Goal: Transaction & Acquisition: Book appointment/travel/reservation

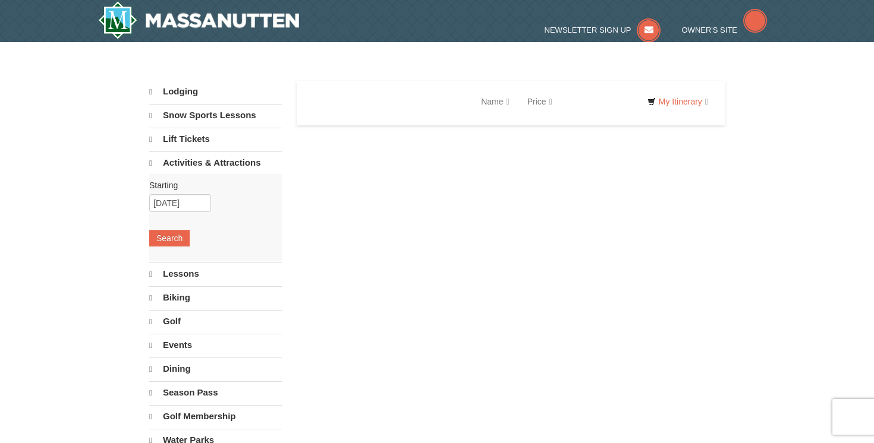
select select "9"
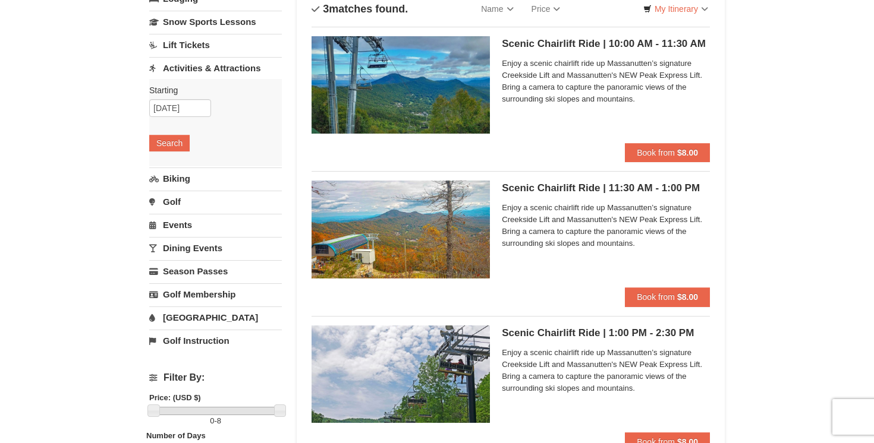
scroll to position [93, 0]
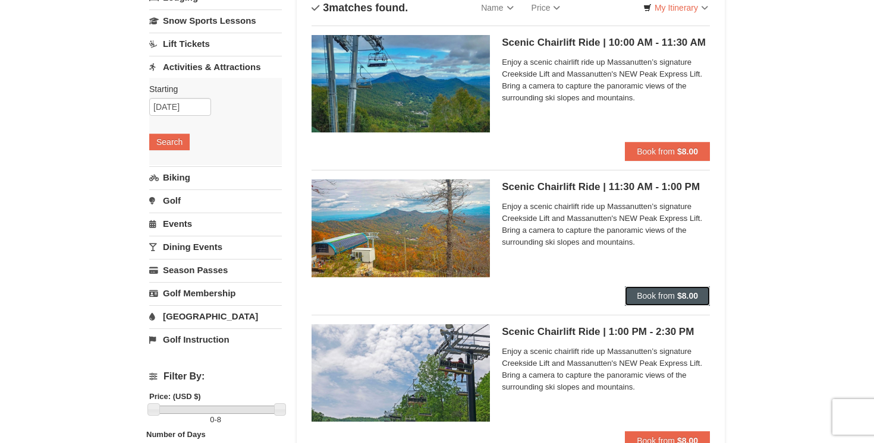
click at [670, 295] on span "Book from" at bounding box center [655, 296] width 38 height 10
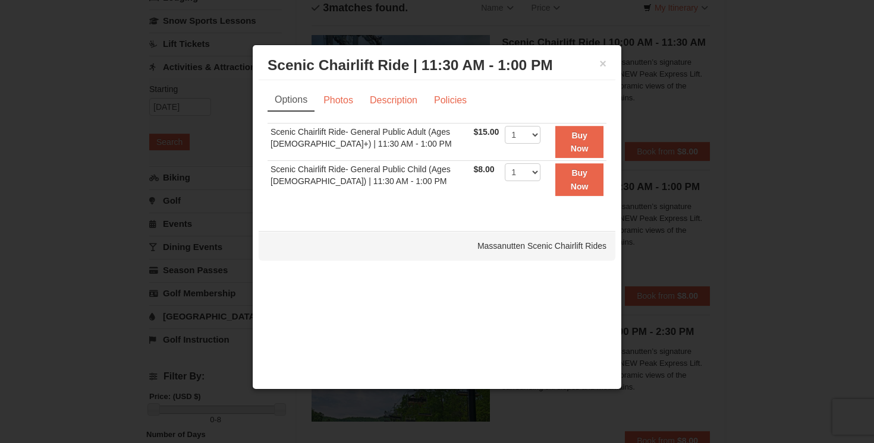
click at [598, 64] on h3 "Scenic Chairlift Ride | 11:30 AM - 1:00 PM Massanutten Scenic Chairlift Rides" at bounding box center [436, 65] width 339 height 18
click at [602, 64] on button "×" at bounding box center [602, 64] width 7 height 12
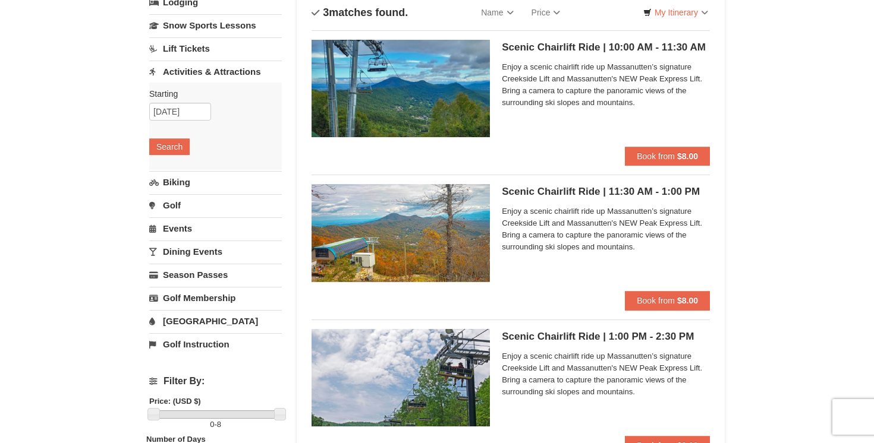
scroll to position [91, 0]
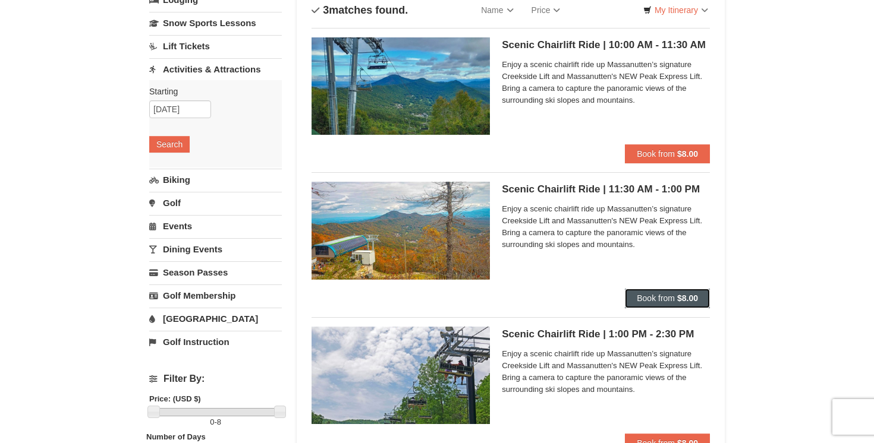
click at [666, 298] on span "Book from" at bounding box center [655, 299] width 38 height 10
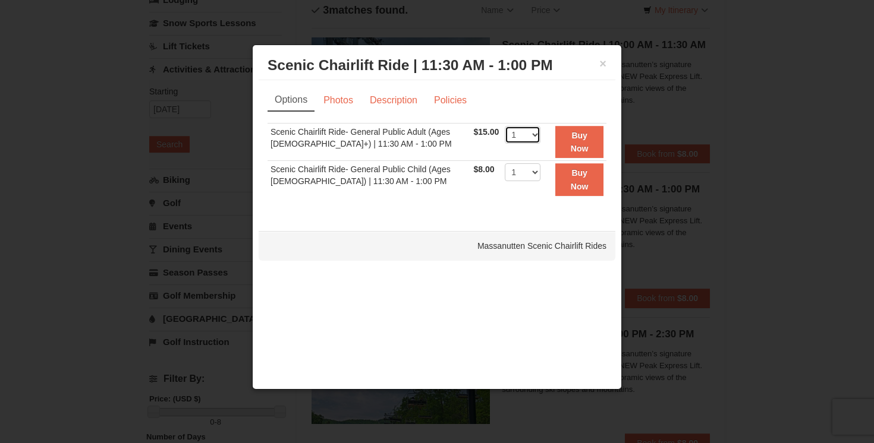
click at [524, 131] on select "1 2 3 4 5 6 7 8 9 10 11 12 13 14 15 16 17 18 19 20 21 22" at bounding box center [523, 135] width 36 height 18
select select "2"
click at [505, 126] on select "1 2 3 4 5 6 7 8 9 10 11 12 13 14 15 16 17 18 19 20 21 22" at bounding box center [523, 135] width 36 height 18
click at [578, 134] on strong "Buy Now" at bounding box center [579, 142] width 18 height 23
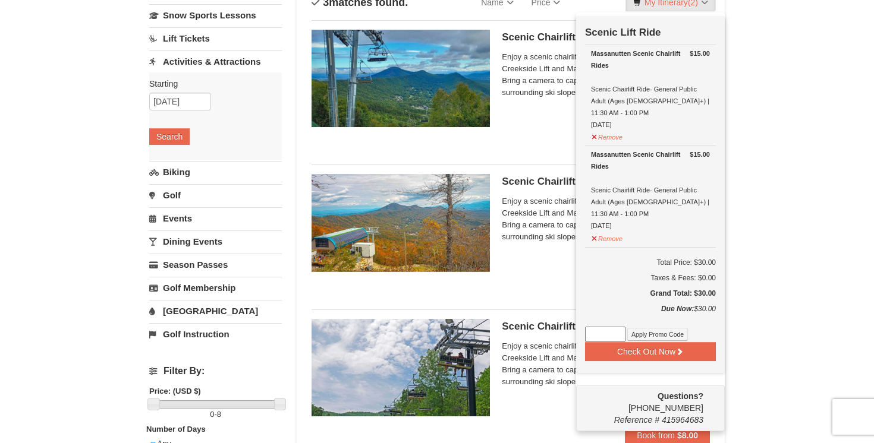
scroll to position [97, 0]
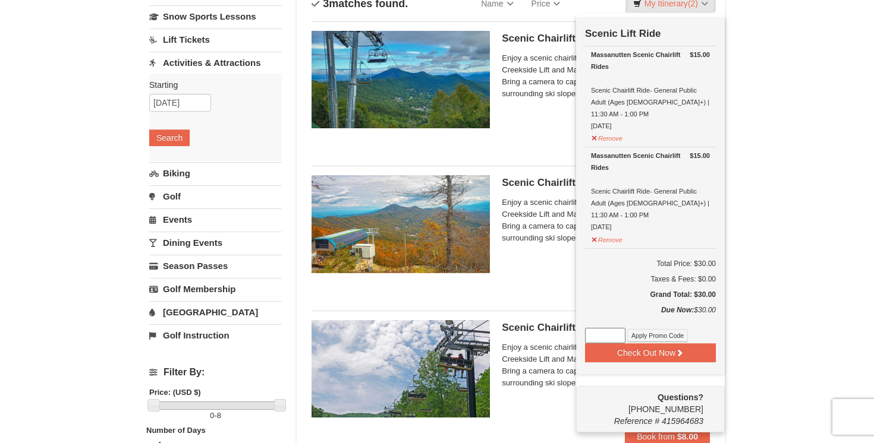
click at [819, 203] on div "× Categories List Filter My Itinerary (2) Check Out Now Scenic Lift Ride $15.00…" at bounding box center [437, 378] width 874 height 868
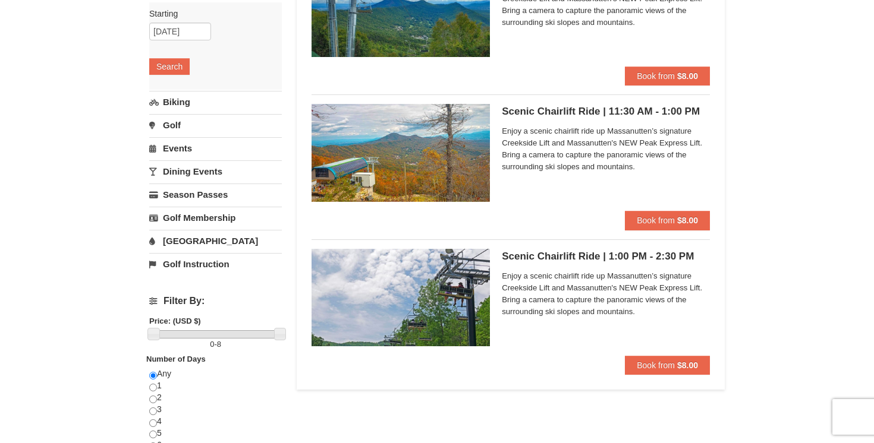
scroll to position [172, 0]
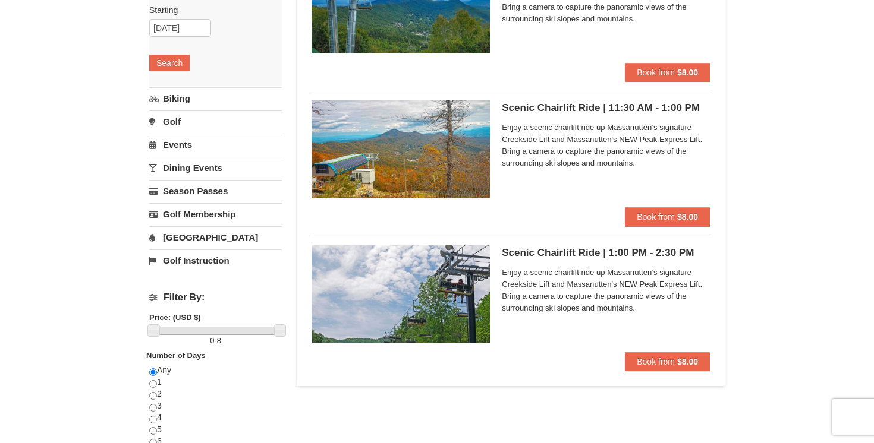
click at [733, 162] on div "× Categories List Filter My Itinerary (2) Check Out Now Scenic Lift Ride $15.00…" at bounding box center [436, 303] width 599 height 844
click at [666, 216] on span "Book from" at bounding box center [655, 217] width 38 height 10
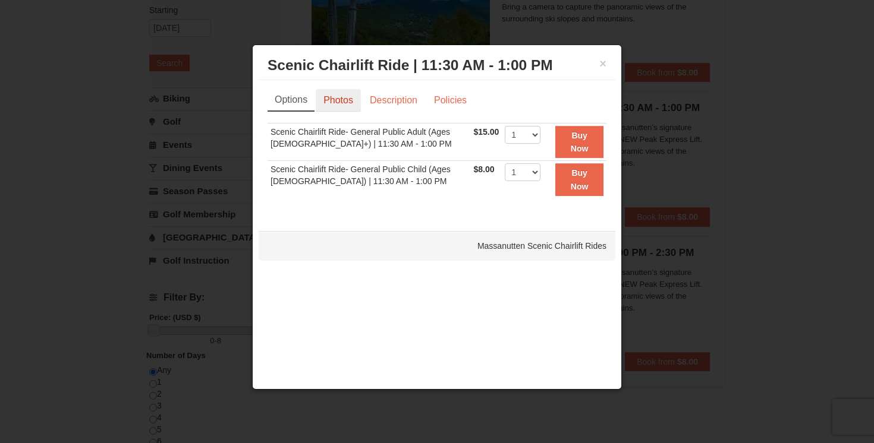
click at [333, 93] on link "Photos" at bounding box center [338, 100] width 45 height 23
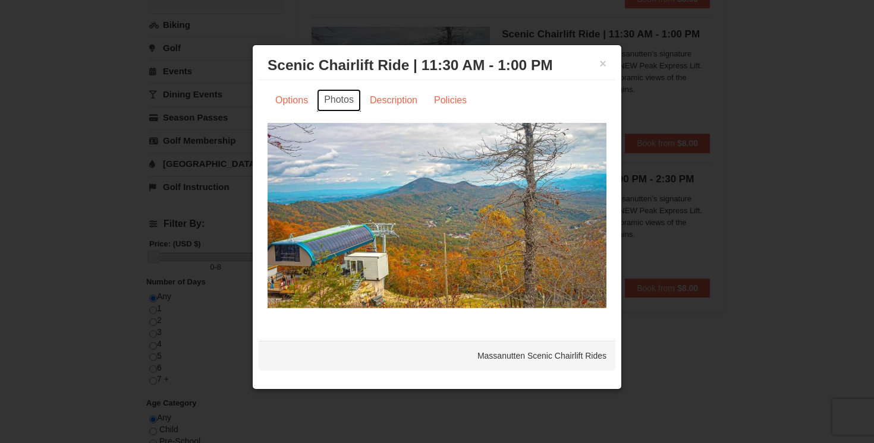
scroll to position [247, 0]
click at [405, 96] on link "Description" at bounding box center [393, 100] width 63 height 23
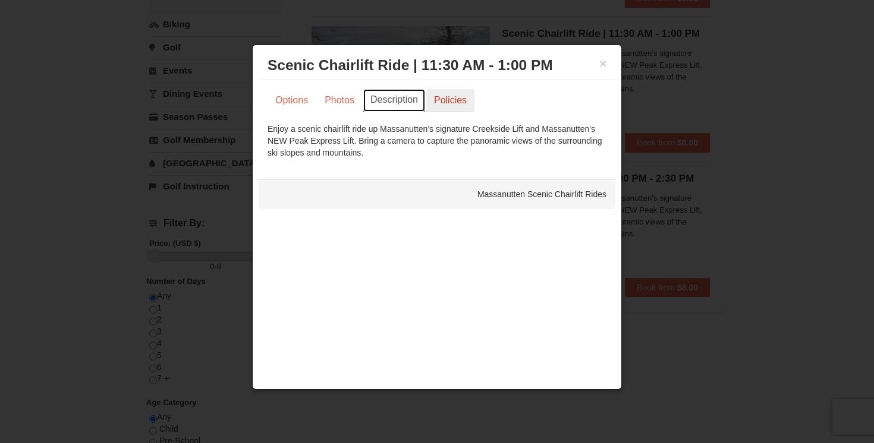
click at [461, 100] on link "Policies" at bounding box center [450, 100] width 48 height 23
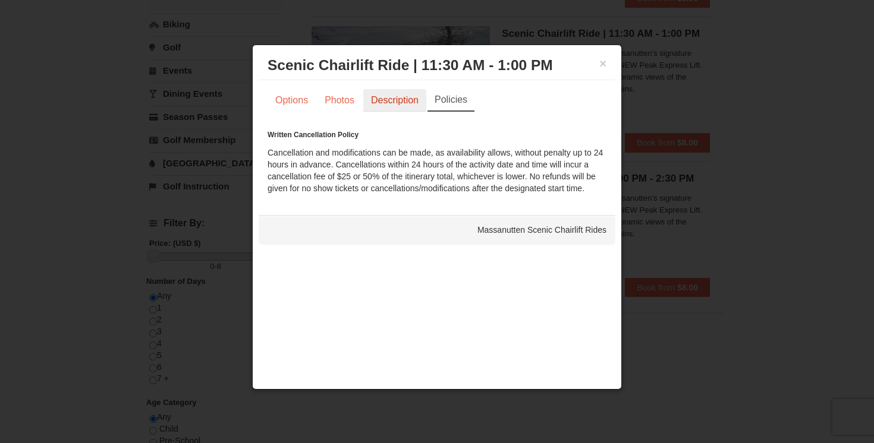
click at [395, 95] on link "Description" at bounding box center [394, 100] width 63 height 23
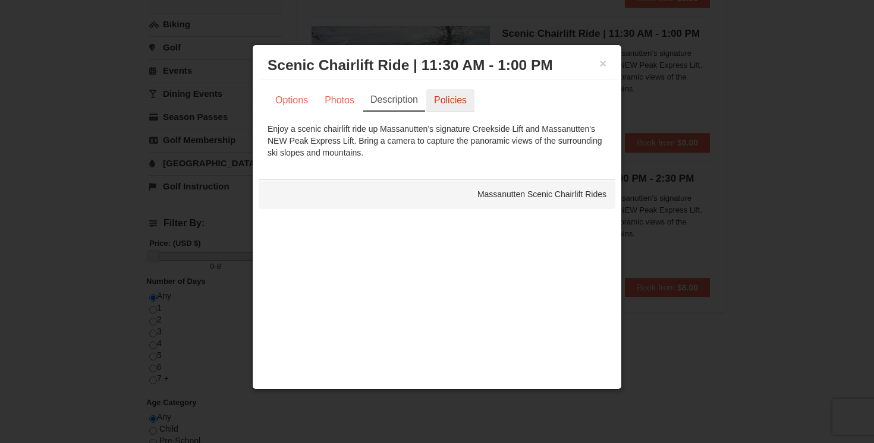
click at [444, 100] on link "Policies" at bounding box center [450, 100] width 48 height 23
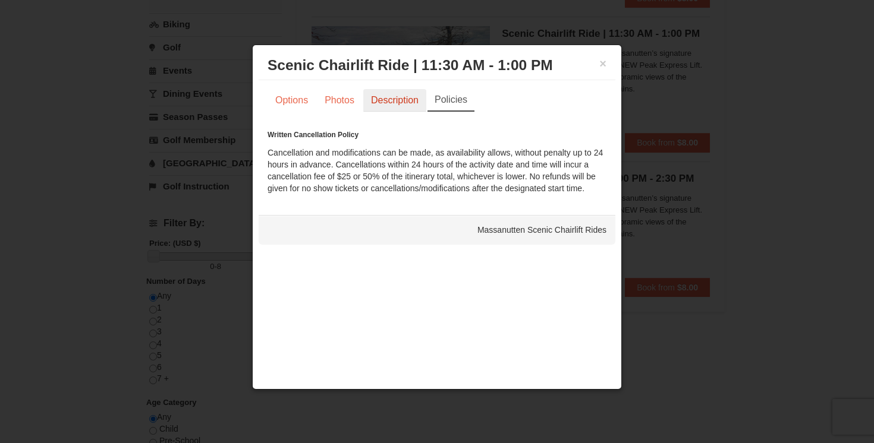
click at [397, 97] on link "Description" at bounding box center [394, 100] width 63 height 23
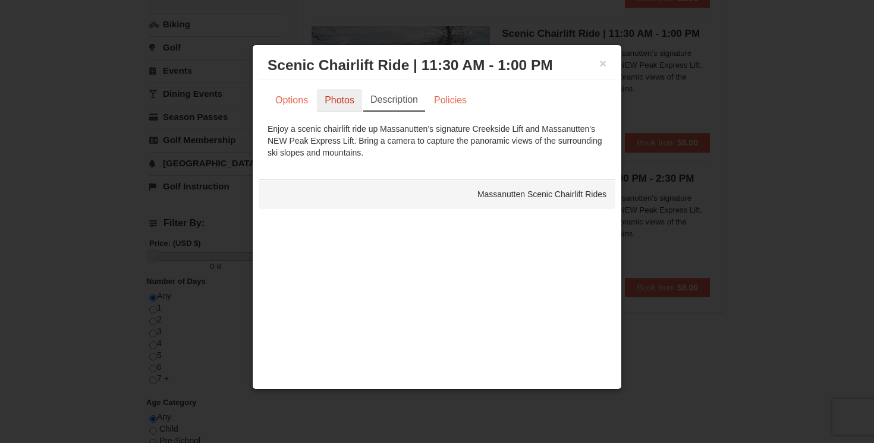
click at [339, 99] on link "Photos" at bounding box center [339, 100] width 45 height 23
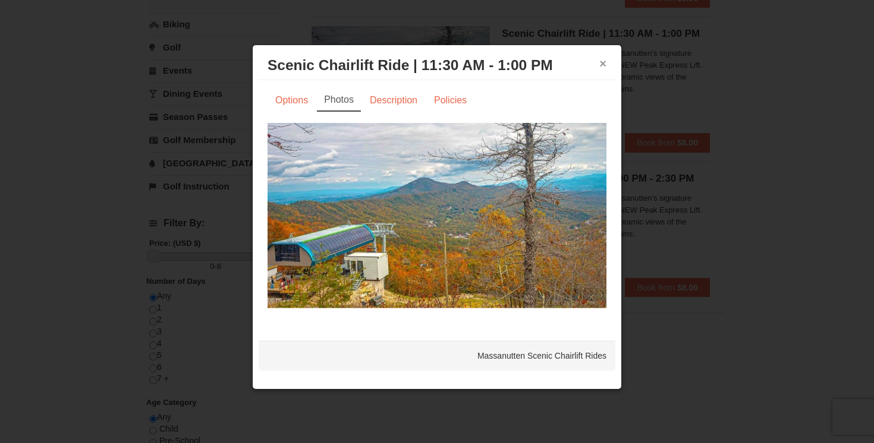
click at [603, 64] on button "×" at bounding box center [602, 64] width 7 height 12
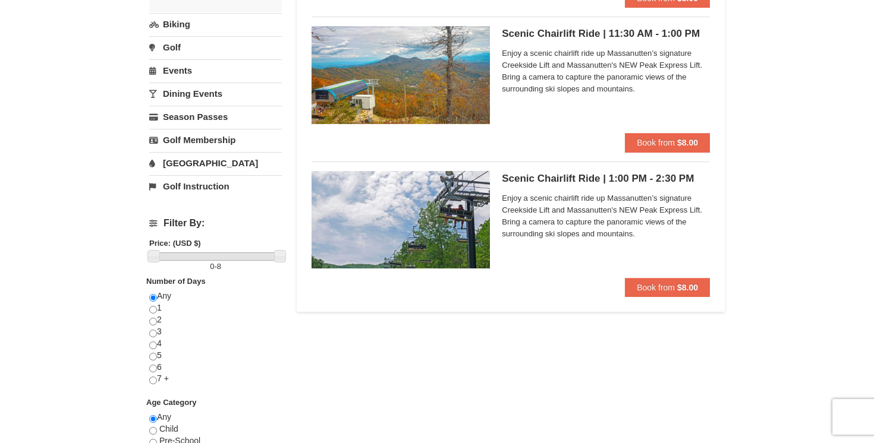
scroll to position [190, 0]
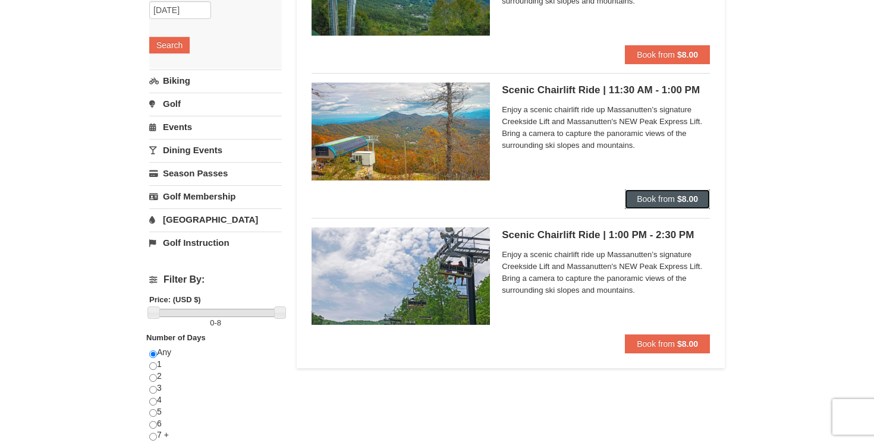
click at [660, 200] on span "Book from" at bounding box center [655, 199] width 38 height 10
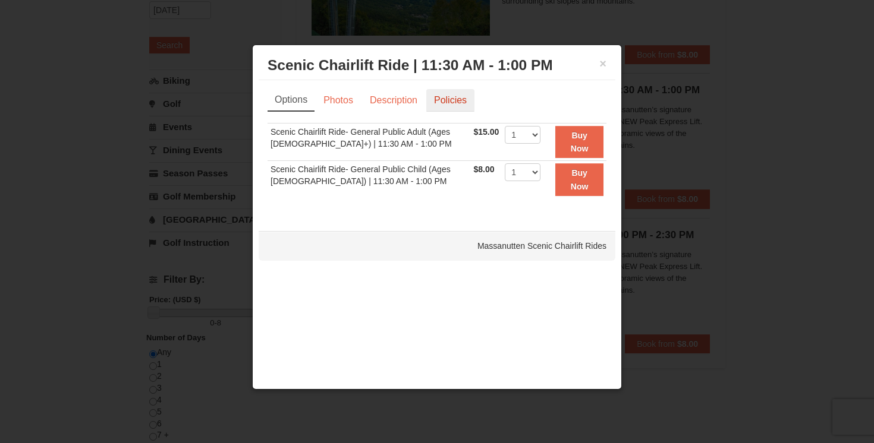
click at [452, 99] on link "Policies" at bounding box center [450, 100] width 48 height 23
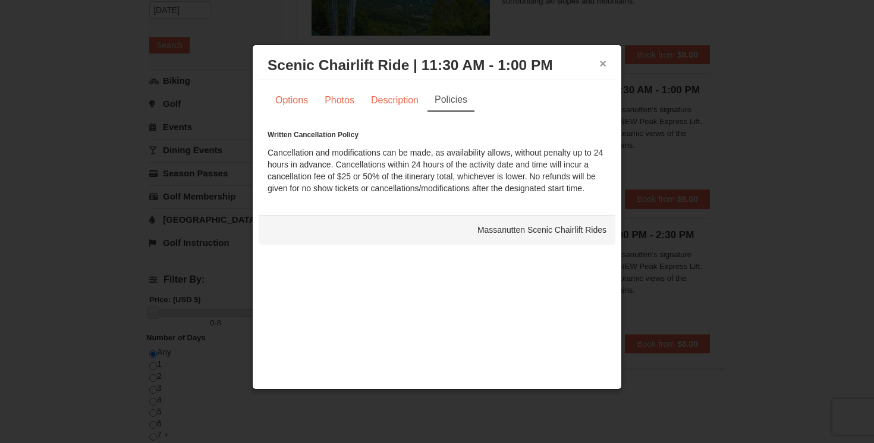
click at [603, 65] on button "×" at bounding box center [602, 64] width 7 height 12
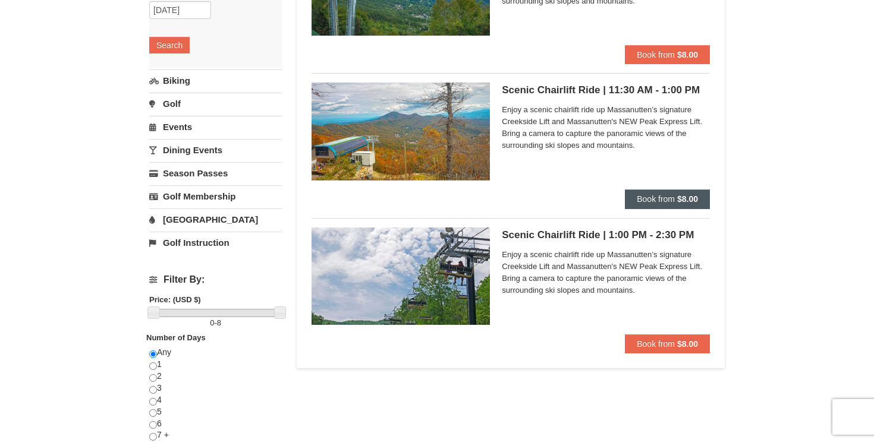
scroll to position [178, 0]
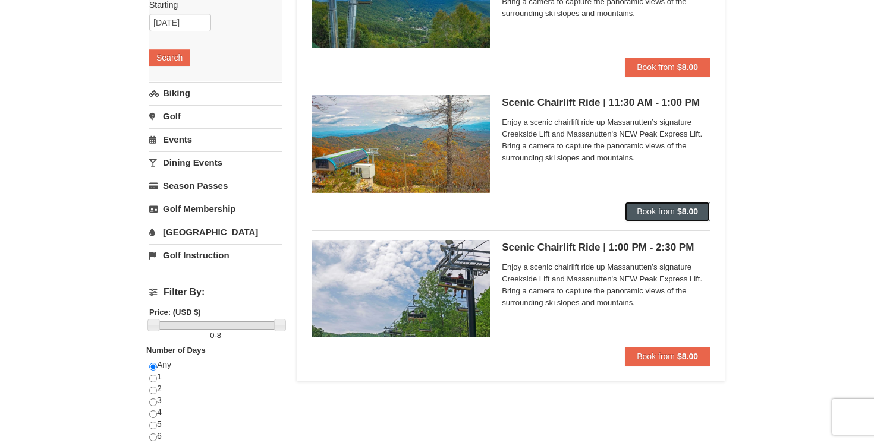
click at [670, 212] on span "Book from" at bounding box center [655, 212] width 38 height 10
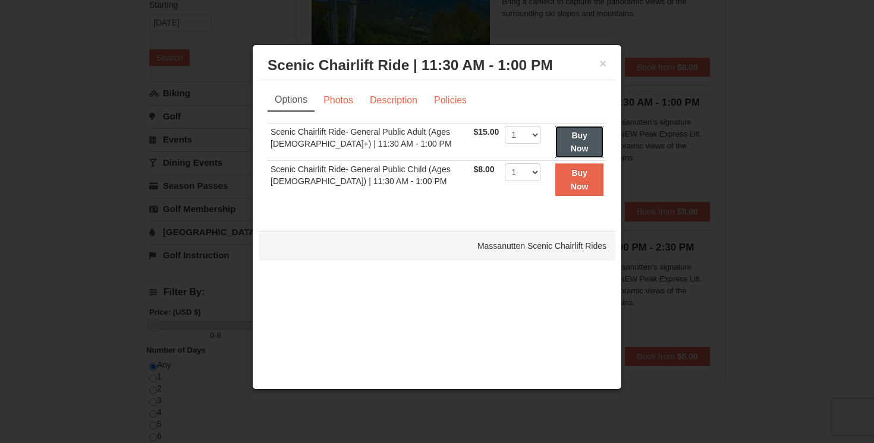
click at [571, 137] on strong "Buy Now" at bounding box center [579, 142] width 18 height 23
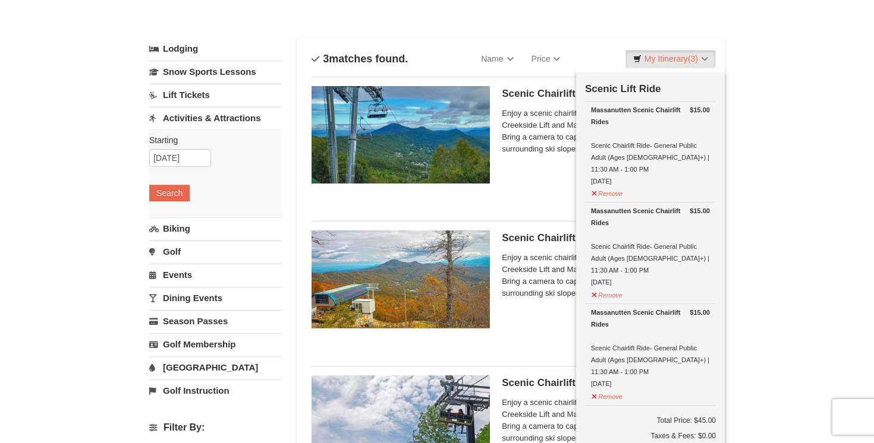
scroll to position [45, 0]
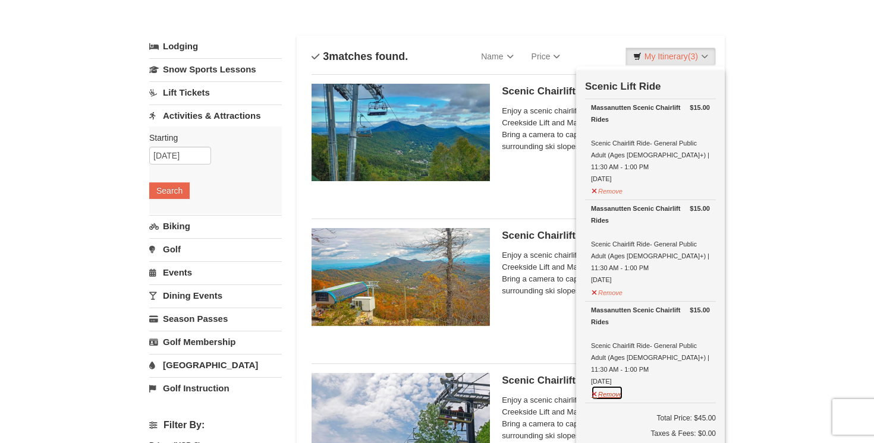
click at [612, 386] on button "Remove" at bounding box center [607, 393] width 32 height 15
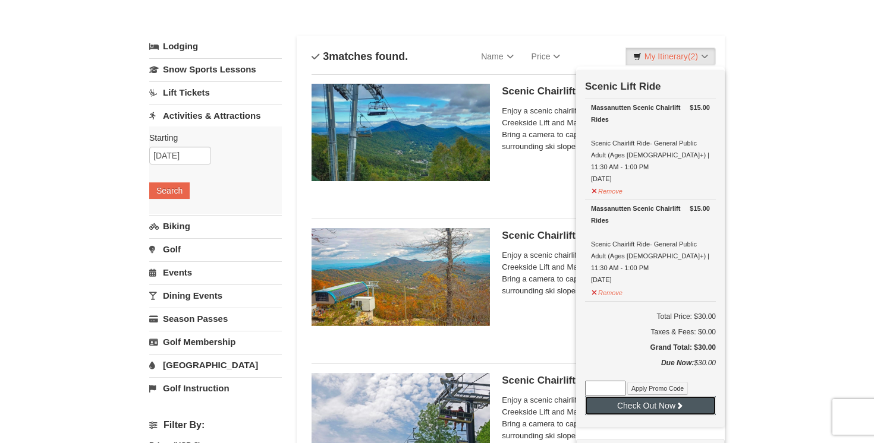
click at [652, 396] on button "Check Out Now" at bounding box center [650, 405] width 131 height 19
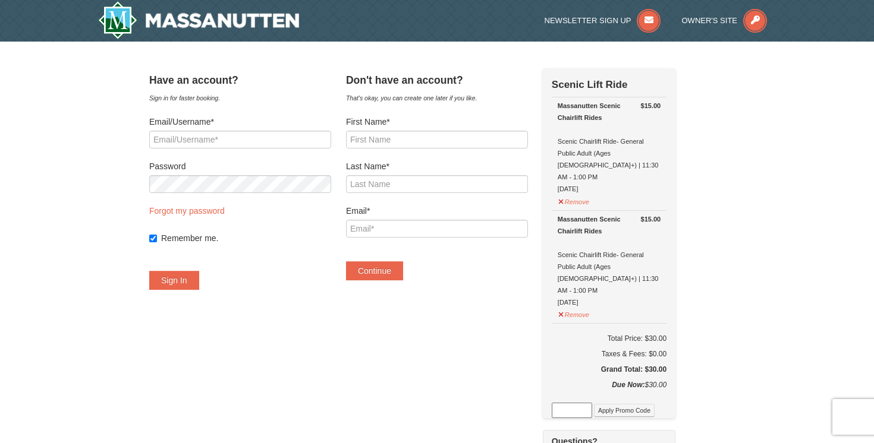
click at [87, 222] on div "× Have an account? Sign in for faster booking. Email/Username* Password Forgot …" at bounding box center [437, 417] width 874 height 750
click at [248, 137] on input "Email/Username*" at bounding box center [240, 140] width 182 height 18
type input "m"
click at [421, 141] on input "First Name*" at bounding box center [437, 140] width 182 height 18
type input "Maria"
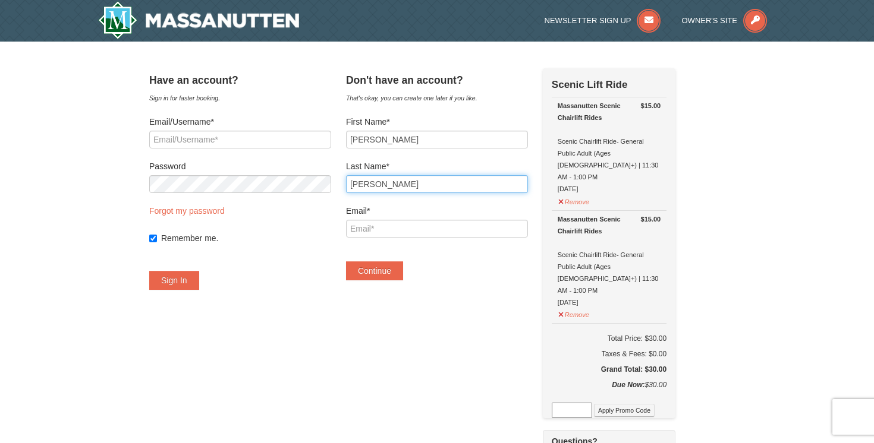
type input "Perez"
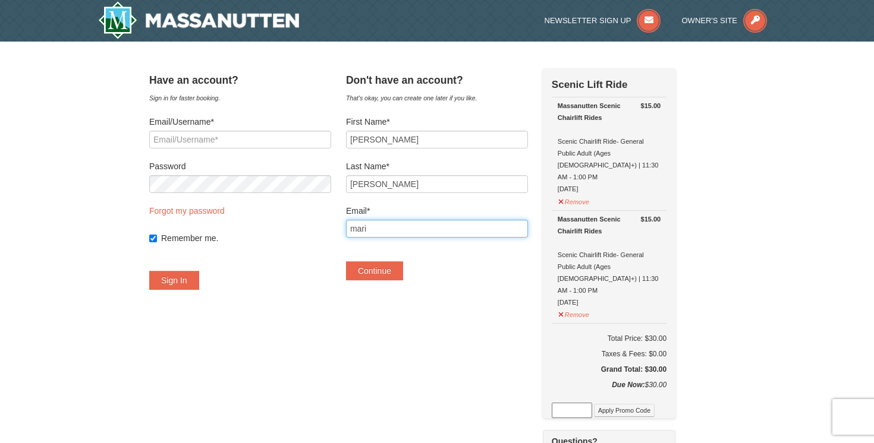
type input "maria.mipp@hotmail.com"
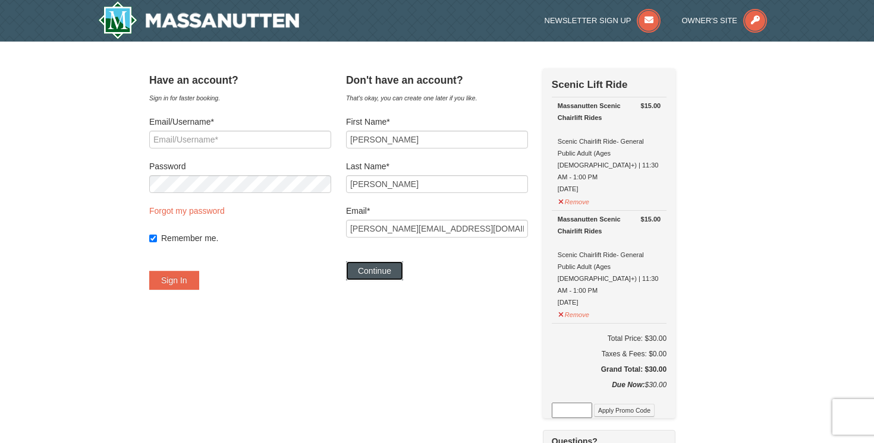
click at [379, 273] on button "Continue" at bounding box center [374, 270] width 57 height 19
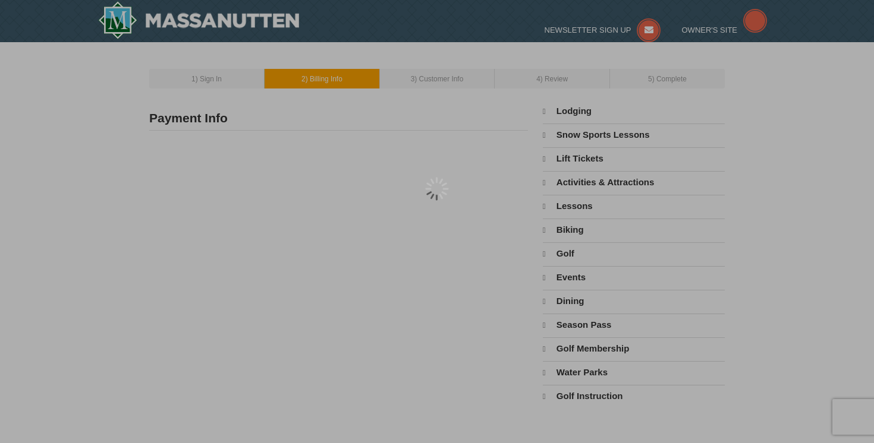
type input "[PERSON_NAME]"
type input "maria.mipp@hotmail.com"
select select "9"
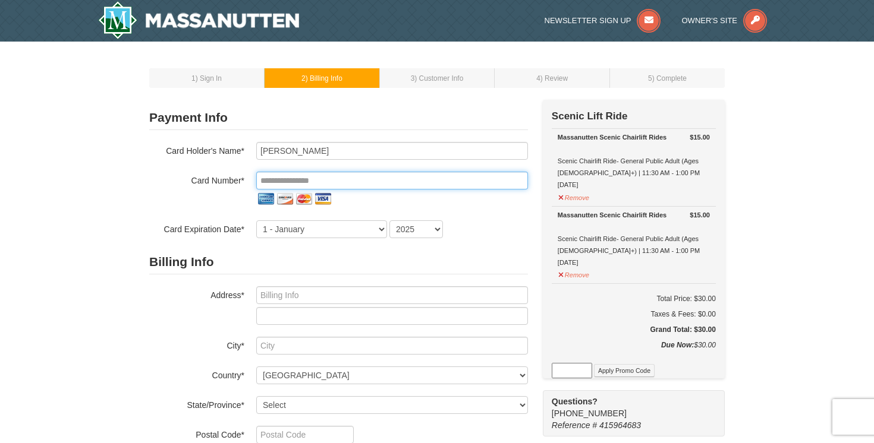
click at [357, 179] on input "tel" at bounding box center [392, 181] width 272 height 18
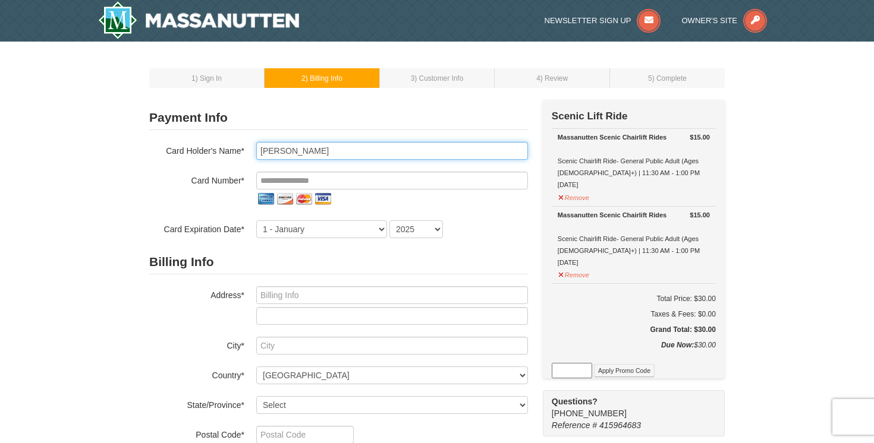
click at [332, 155] on input "Maria Perez" at bounding box center [392, 151] width 272 height 18
type input "Paul A Handy"
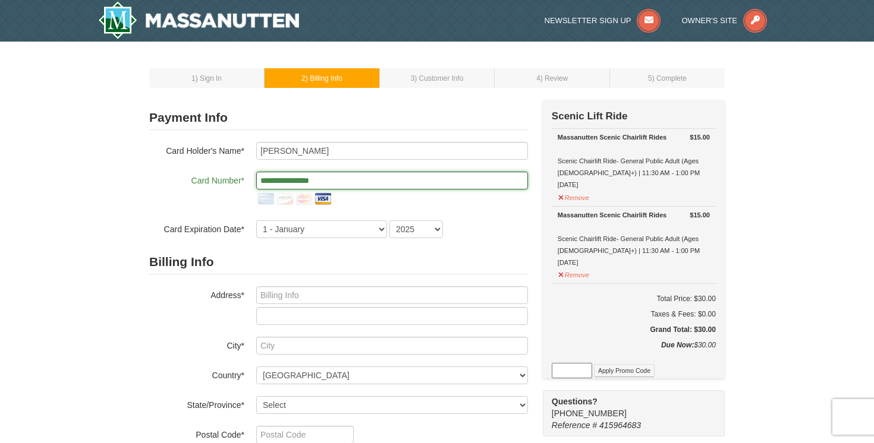
type input "**********"
click at [340, 232] on select "1 - January 2 - February 3 - March 4 - April 5 - May 6 - June 7 - July 8 - Augu…" at bounding box center [321, 229] width 131 height 18
select select "7"
click at [256, 220] on select "1 - January 2 - February 3 - March 4 - April 5 - May 6 - June 7 - July 8 - Augu…" at bounding box center [321, 229] width 131 height 18
click at [411, 228] on select "2025 2026 2027 2028 2029 2030 2031 2032 2033 2034" at bounding box center [415, 229] width 53 height 18
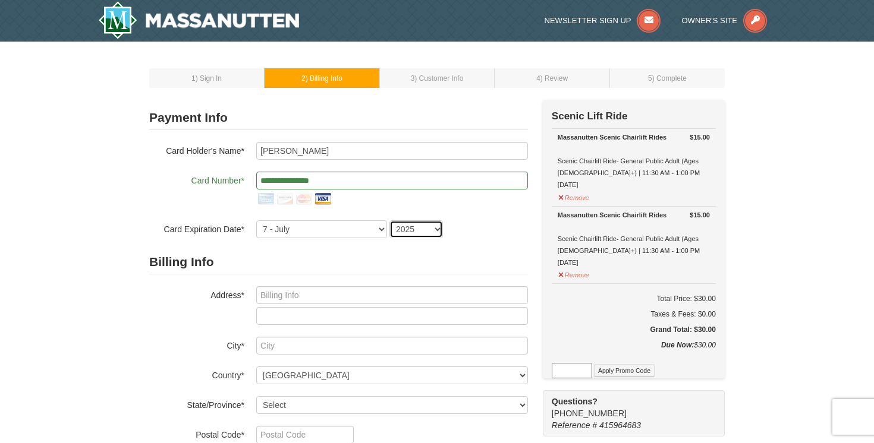
select select "2029"
click at [389, 220] on select "2025 2026 2027 2028 2029 2030 2031 2032 2033 2034" at bounding box center [415, 229] width 53 height 18
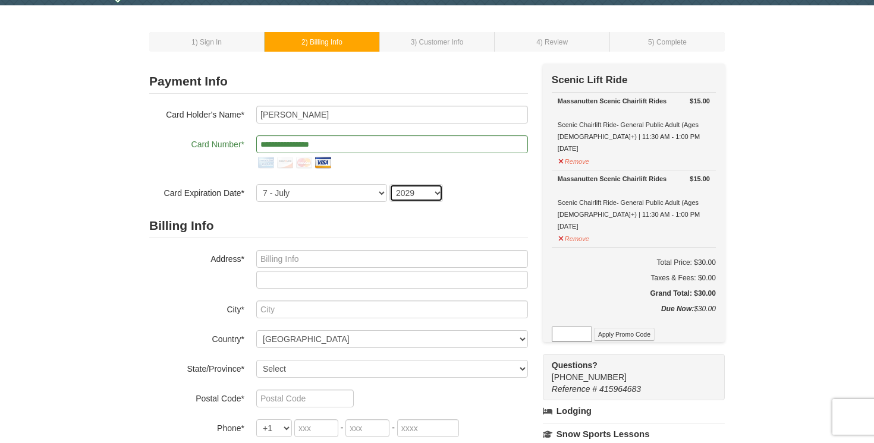
scroll to position [46, 0]
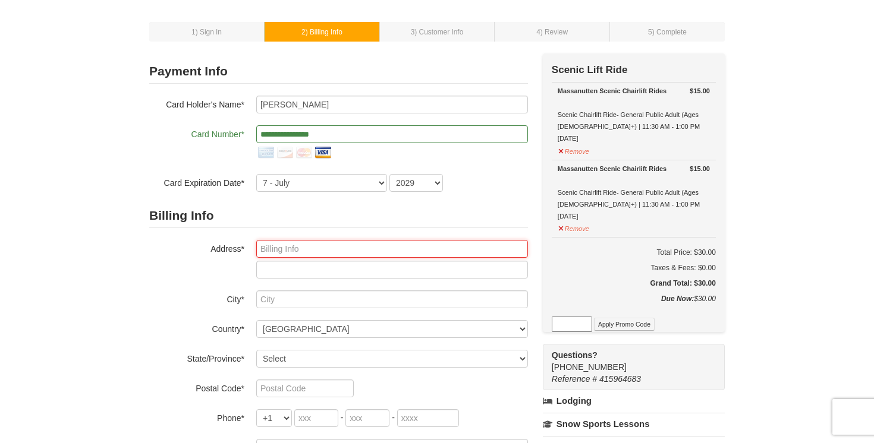
click at [341, 251] on input "text" at bounding box center [392, 249] width 272 height 18
type input "1630 Ripon Place"
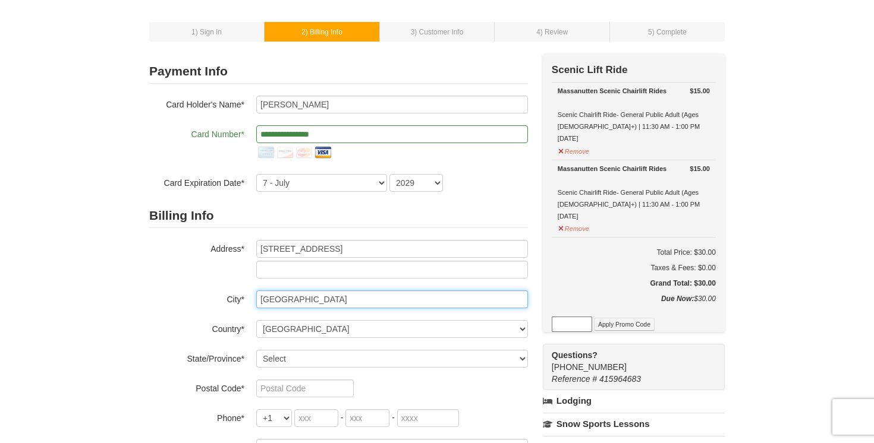
type input "Alexandria"
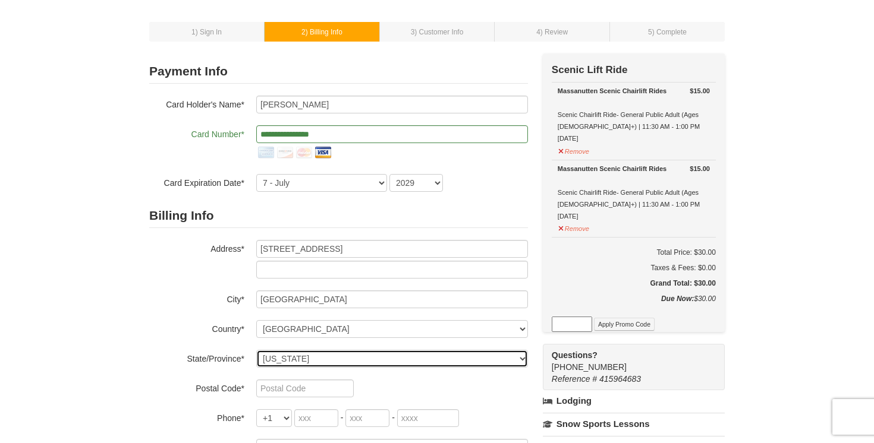
select select "VA"
click at [256, 350] on select "Select Alabama Alaska American Samoa Arizona Arkansas California Colorado Conne…" at bounding box center [392, 359] width 272 height 18
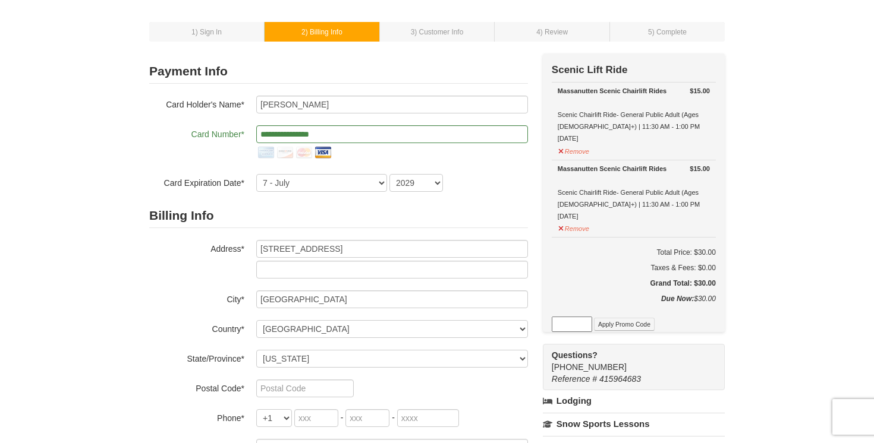
click at [314, 399] on div "Billing Info Address* 1630 Ripon Place City* Alexandria Country* ----- Select -…" at bounding box center [338, 330] width 379 height 253
click at [304, 390] on input "text" at bounding box center [304, 389] width 97 height 18
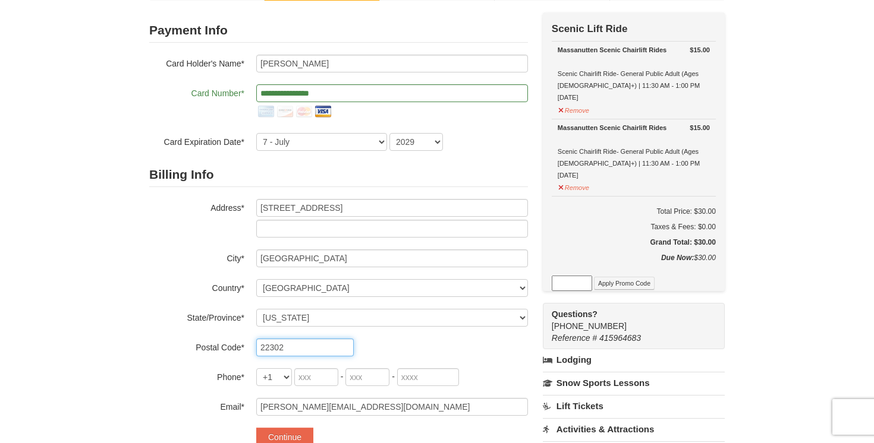
scroll to position [88, 0]
type input "22302"
click at [312, 377] on input "tel" at bounding box center [316, 377] width 44 height 18
type input "703"
click at [377, 376] on input "tel" at bounding box center [367, 377] width 44 height 18
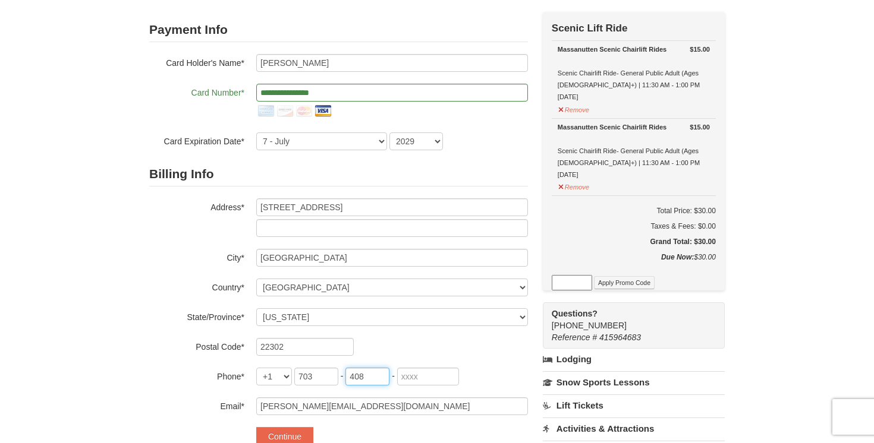
type input "408"
click at [442, 378] on input "tel" at bounding box center [428, 377] width 62 height 18
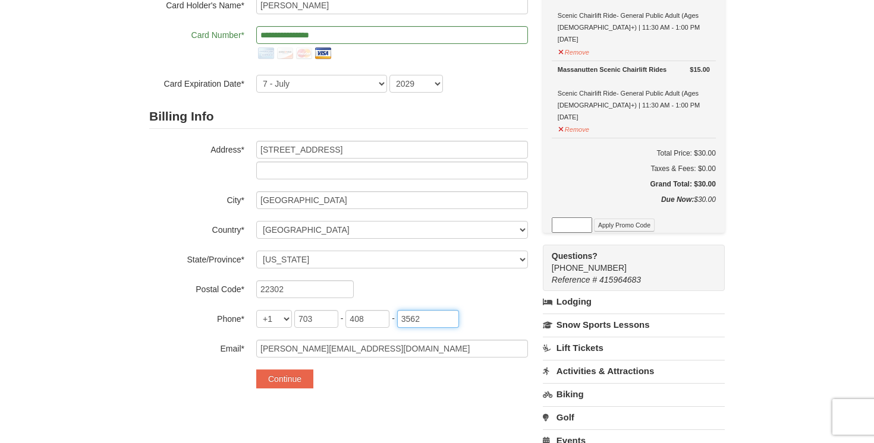
scroll to position [153, 0]
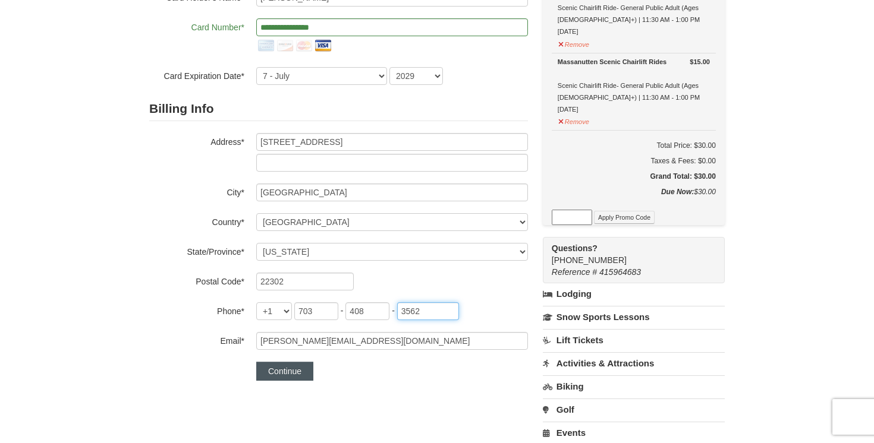
type input "3562"
click at [293, 370] on button "Continue" at bounding box center [284, 371] width 57 height 19
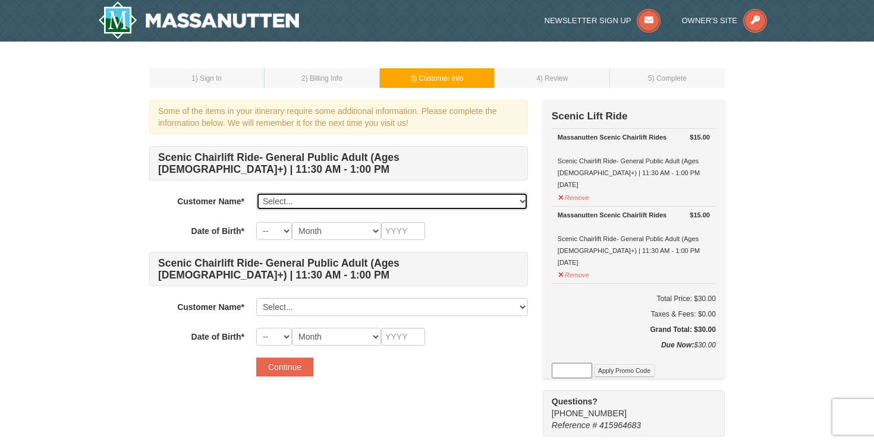
click at [359, 203] on select "Select... Maria Perez Add New..." at bounding box center [392, 202] width 272 height 18
select select "28241980"
click at [256, 193] on select "Select... Maria Perez Add New..." at bounding box center [392, 202] width 272 height 18
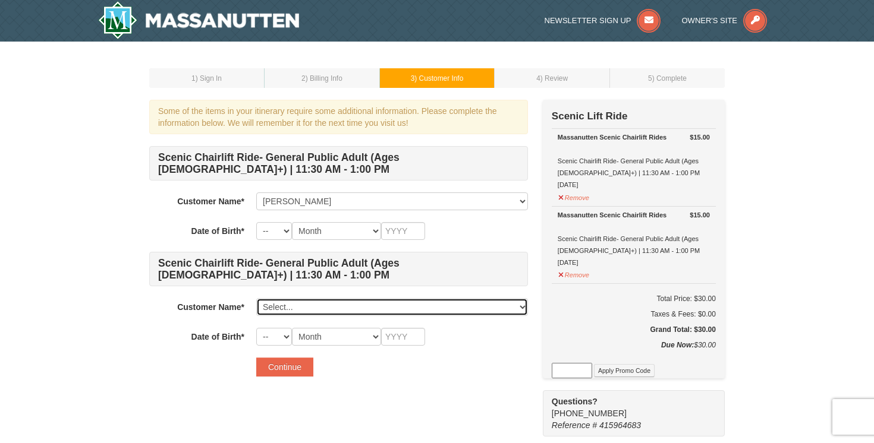
click at [335, 311] on select "Select... Maria Perez Add New..." at bounding box center [392, 307] width 272 height 18
click select "Select... Maria Perez Add New..." at bounding box center [392, 307] width 272 height 18
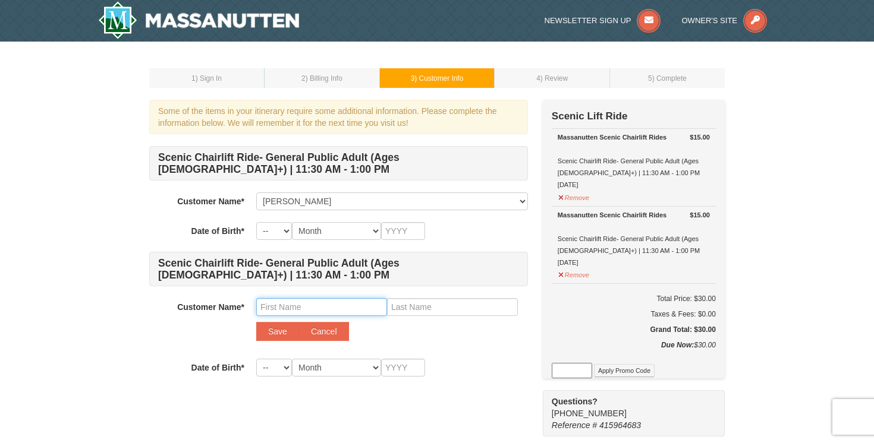
click at [311, 308] on input "text" at bounding box center [321, 307] width 131 height 18
type input "Paul"
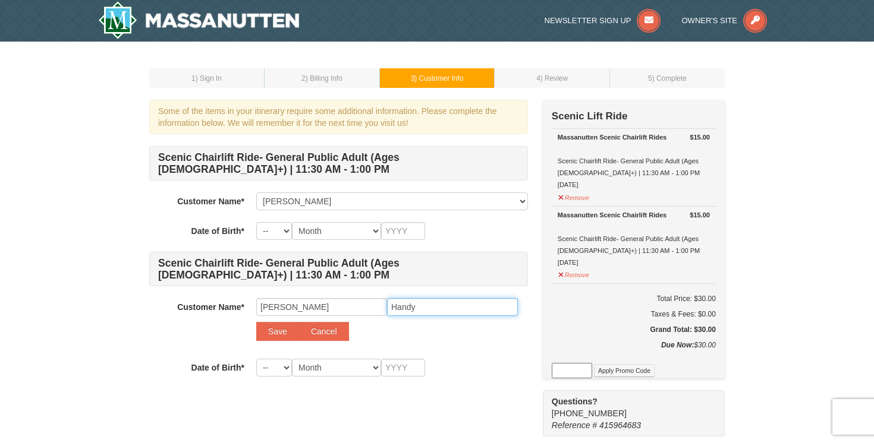
type input "Handy"
click at [291, 225] on select "-- 01 02 03 04 05 06 07 08 09 10 11 12 13 14 15 16 17 18 19 20 21 22 23 24 25 2…" at bounding box center [274, 231] width 36 height 18
select select "09"
click at [256, 222] on select "-- 01 02 03 04 05 06 07 08 09 10 11 12 13 14 15 16 17 18 19 20 21 22 23 24 25 2…" at bounding box center [274, 231] width 36 height 18
click at [342, 231] on select "Month January February March April May June July August September October Novem…" at bounding box center [336, 231] width 89 height 18
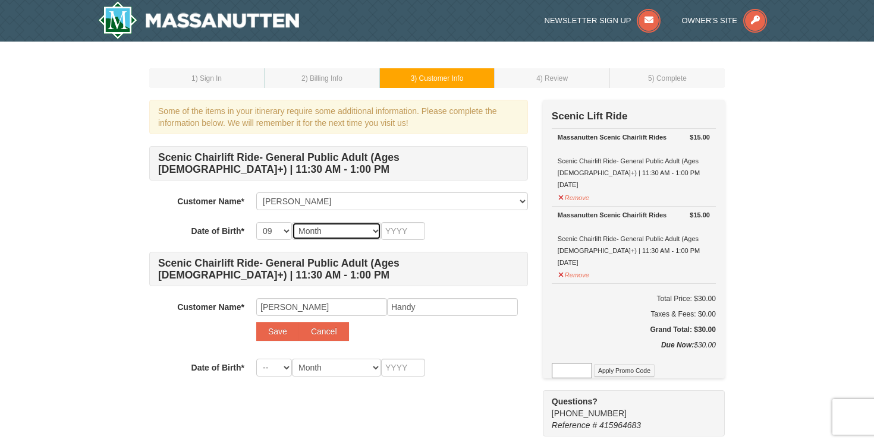
select select "09"
click at [292, 222] on select "Month January February March April May June July August September October Novem…" at bounding box center [336, 231] width 89 height 18
click at [409, 227] on input "text" at bounding box center [403, 231] width 44 height 18
type input "1993"
click at [274, 369] on select "-- 01 02 03 04 05 06 07 08 09 10 11 12 13 14 15 16 17 18 19 20 21 22 23 24 25 2…" at bounding box center [274, 368] width 36 height 18
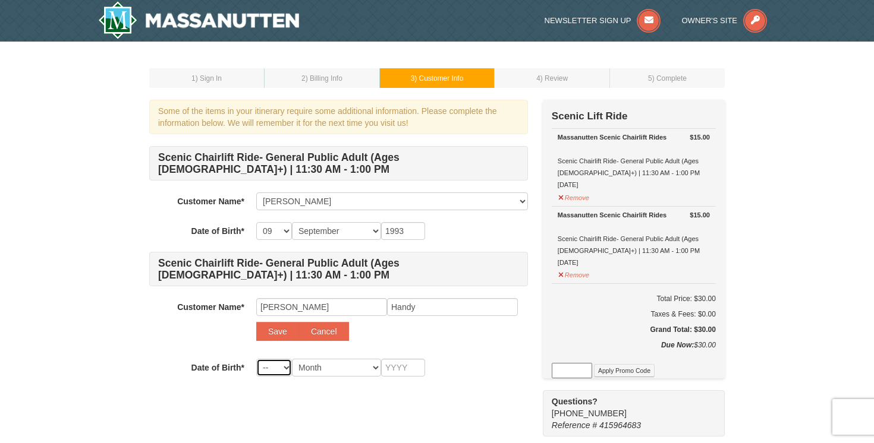
select select "11"
click at [256, 359] on select "-- 01 02 03 04 05 06 07 08 09 10 11 12 13 14 15 16 17 18 19 20 21 22 23 24 25 2…" at bounding box center [274, 368] width 36 height 18
click at [336, 370] on select "Month January February March April May June July August September October Novem…" at bounding box center [336, 368] width 89 height 18
select select "06"
click at [292, 359] on select "Month January February March April May June July August September October Novem…" at bounding box center [336, 368] width 89 height 18
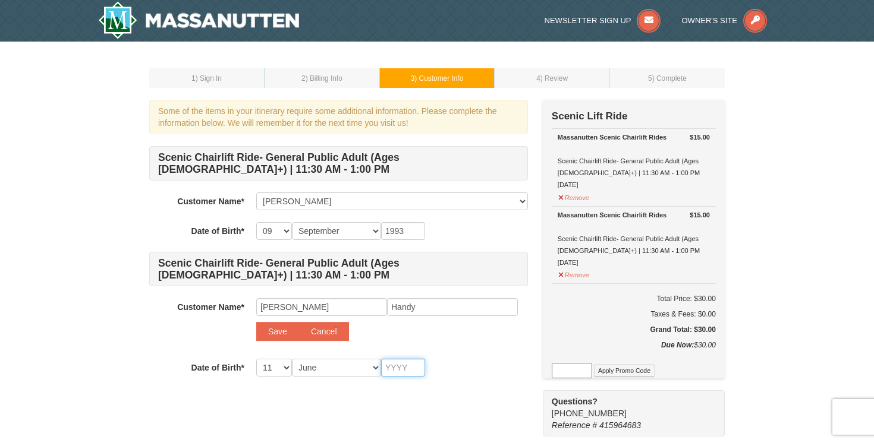
click at [414, 369] on input "text" at bounding box center [403, 368] width 44 height 18
type input "1994"
click at [519, 346] on div "Customer Name* Select... Maria Perez Add New... Paul Handy Save Cancel" at bounding box center [338, 322] width 379 height 49
click at [282, 329] on button "Save" at bounding box center [277, 331] width 43 height 19
select select
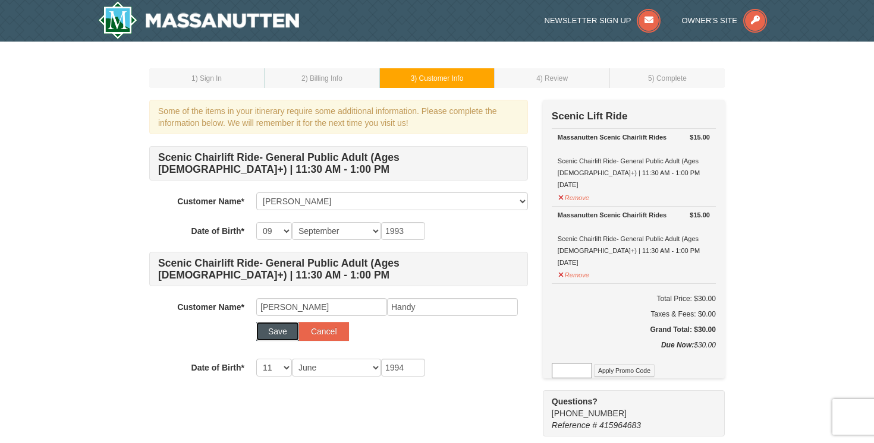
select select
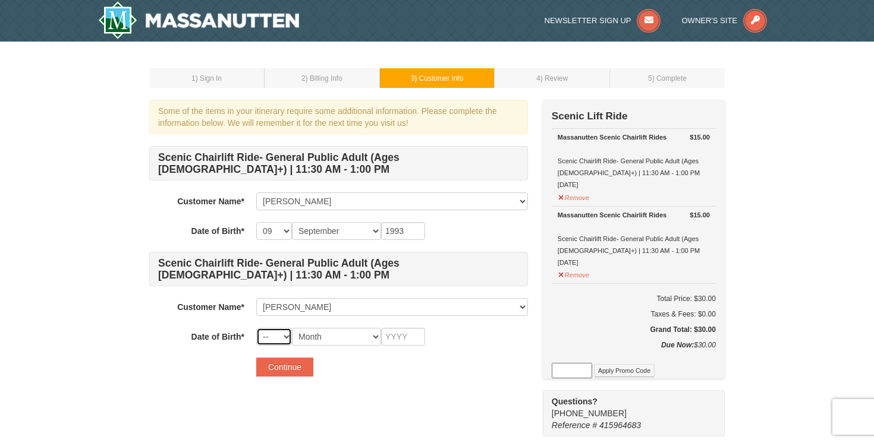
click at [276, 335] on select "-- 01 02 03 04 05 06 07 08 09 10 11 12 13 14 15 16 17 18 19 20 21 22 23 24 25 2…" at bounding box center [274, 337] width 36 height 18
select select "06"
click at [256, 328] on select "-- 01 02 03 04 05 06 07 08 09 10 11 12 13 14 15 16 17 18 19 20 21 22 23 24 25 2…" at bounding box center [274, 337] width 36 height 18
click at [362, 338] on select "Month January February March April May June July August September October Novem…" at bounding box center [336, 337] width 89 height 18
select select "06"
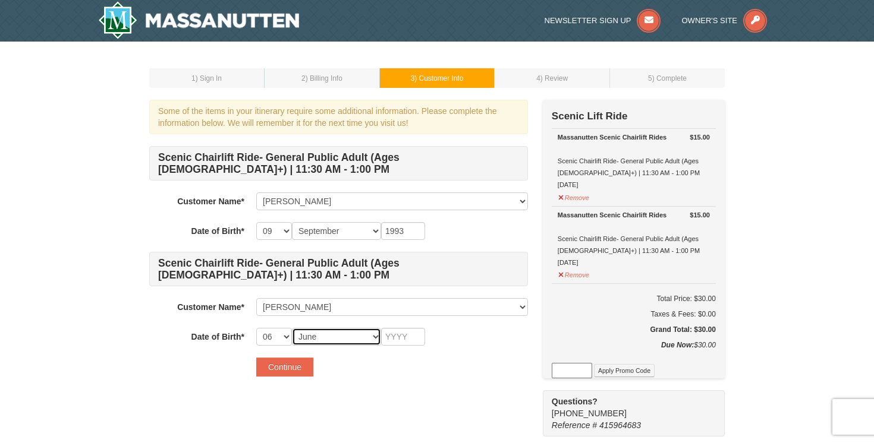
click at [292, 328] on select "Month January February March April May June July August September October Novem…" at bounding box center [336, 337] width 89 height 18
click at [282, 331] on select "-- 01 02 03 04 05 06 07 08 09 10 11 12 13 14 15 16 17 18 19 20 21 22 23 24 25 2…" at bounding box center [274, 337] width 36 height 18
select select "11"
click at [256, 328] on select "-- 01 02 03 04 05 06 07 08 09 10 11 12 13 14 15 16 17 18 19 20 21 22 23 24 25 2…" at bounding box center [274, 337] width 36 height 18
click at [420, 340] on input "text" at bounding box center [403, 337] width 44 height 18
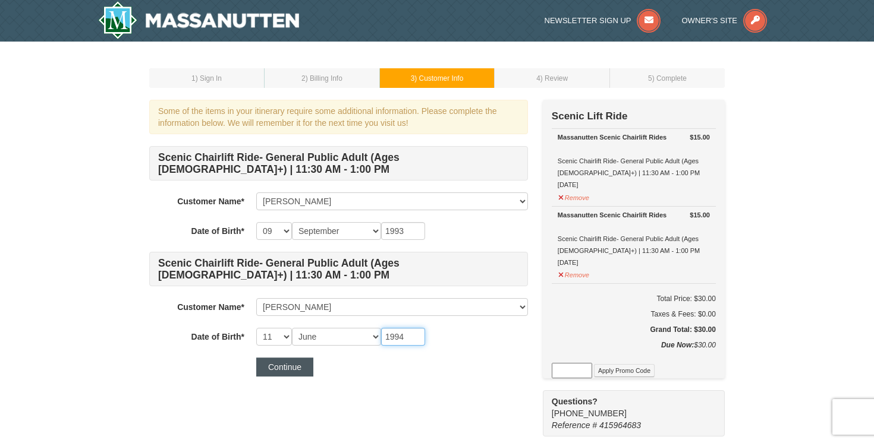
type input "1994"
click at [270, 367] on button "Continue" at bounding box center [284, 367] width 57 height 19
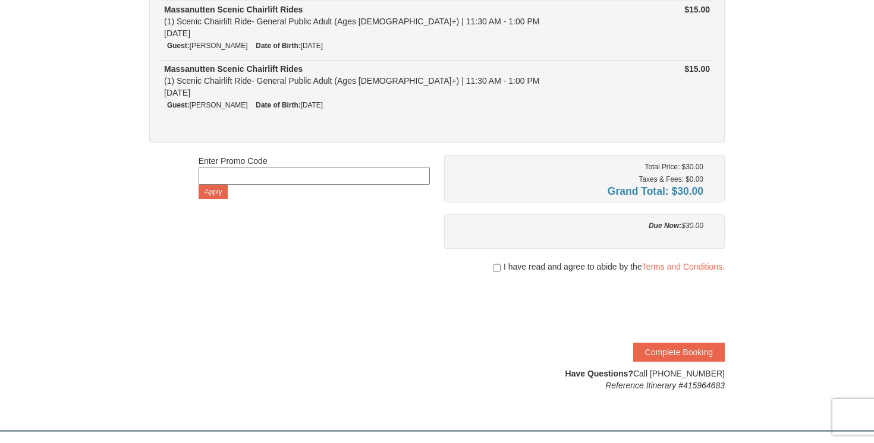
scroll to position [135, 0]
click at [496, 267] on input "checkbox" at bounding box center [497, 268] width 8 height 10
checkbox input "true"
click at [672, 348] on button "Complete Booking" at bounding box center [679, 351] width 92 height 19
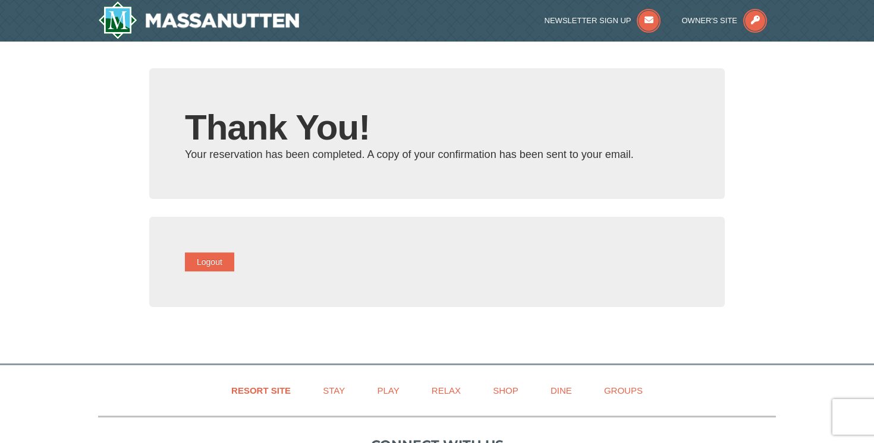
type input "maria.mipp@hotmail.com"
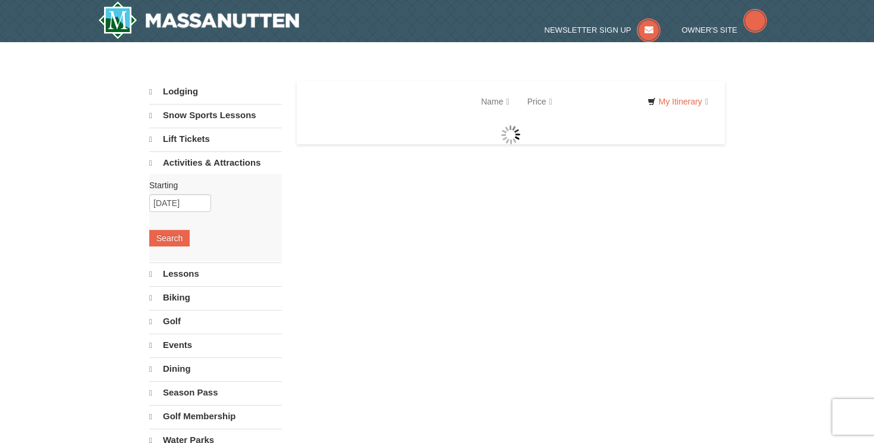
select select "9"
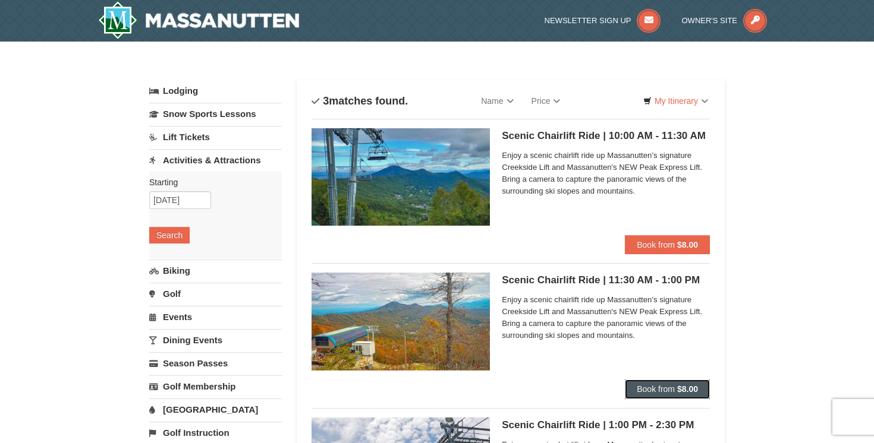
click at [665, 393] on span "Book from" at bounding box center [655, 389] width 38 height 10
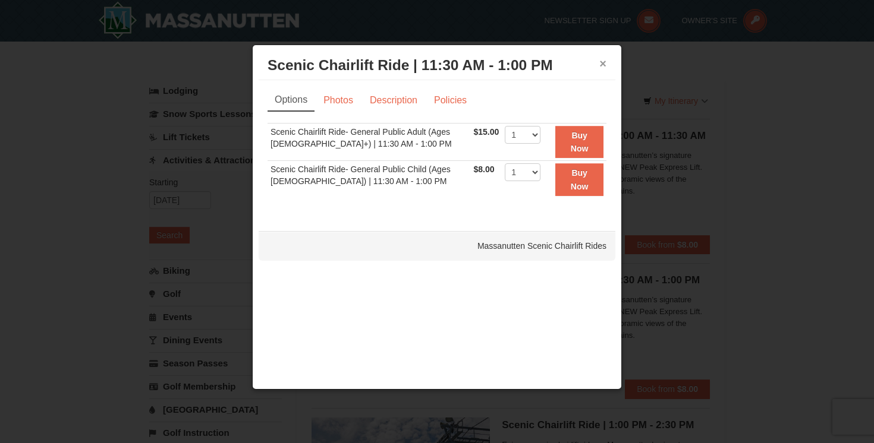
click at [605, 62] on button "×" at bounding box center [602, 64] width 7 height 12
